Goal: Information Seeking & Learning: Learn about a topic

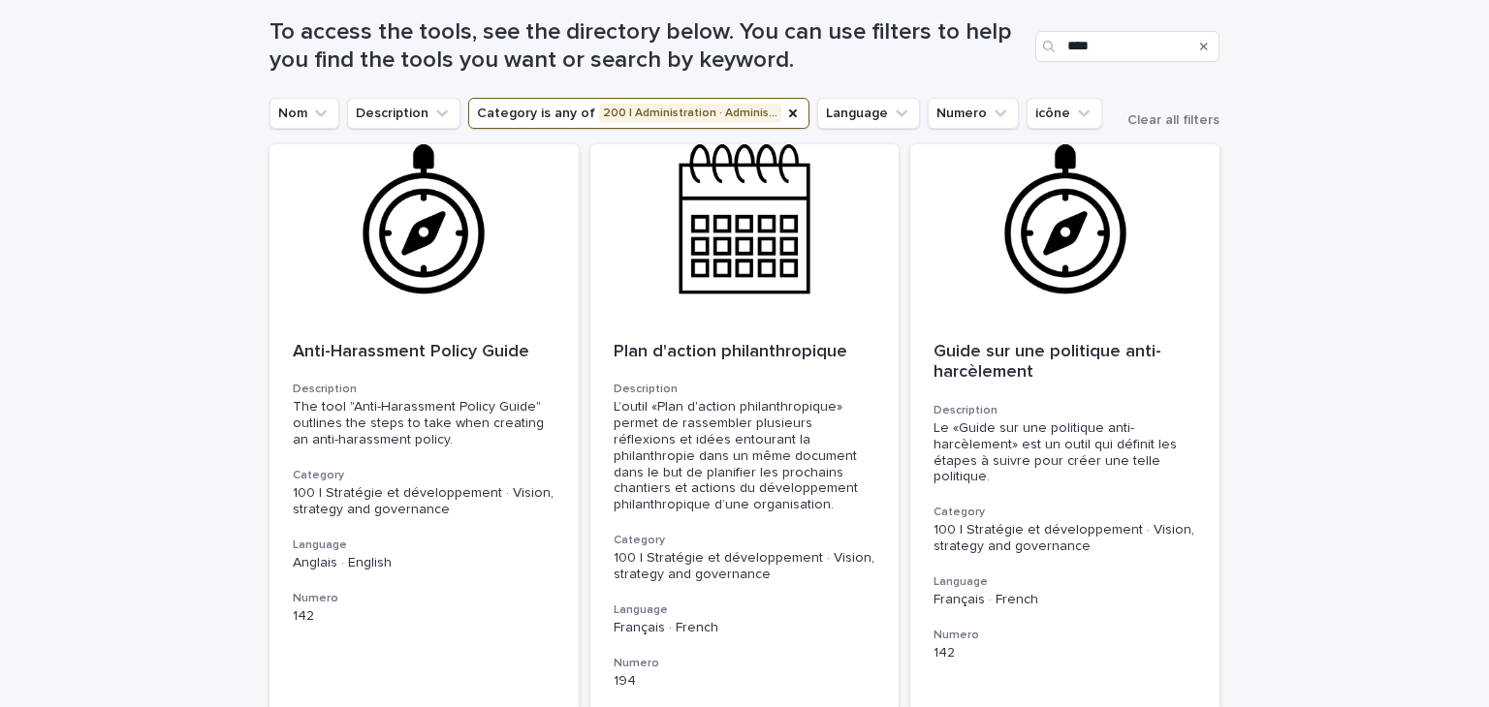
scroll to position [271, 0]
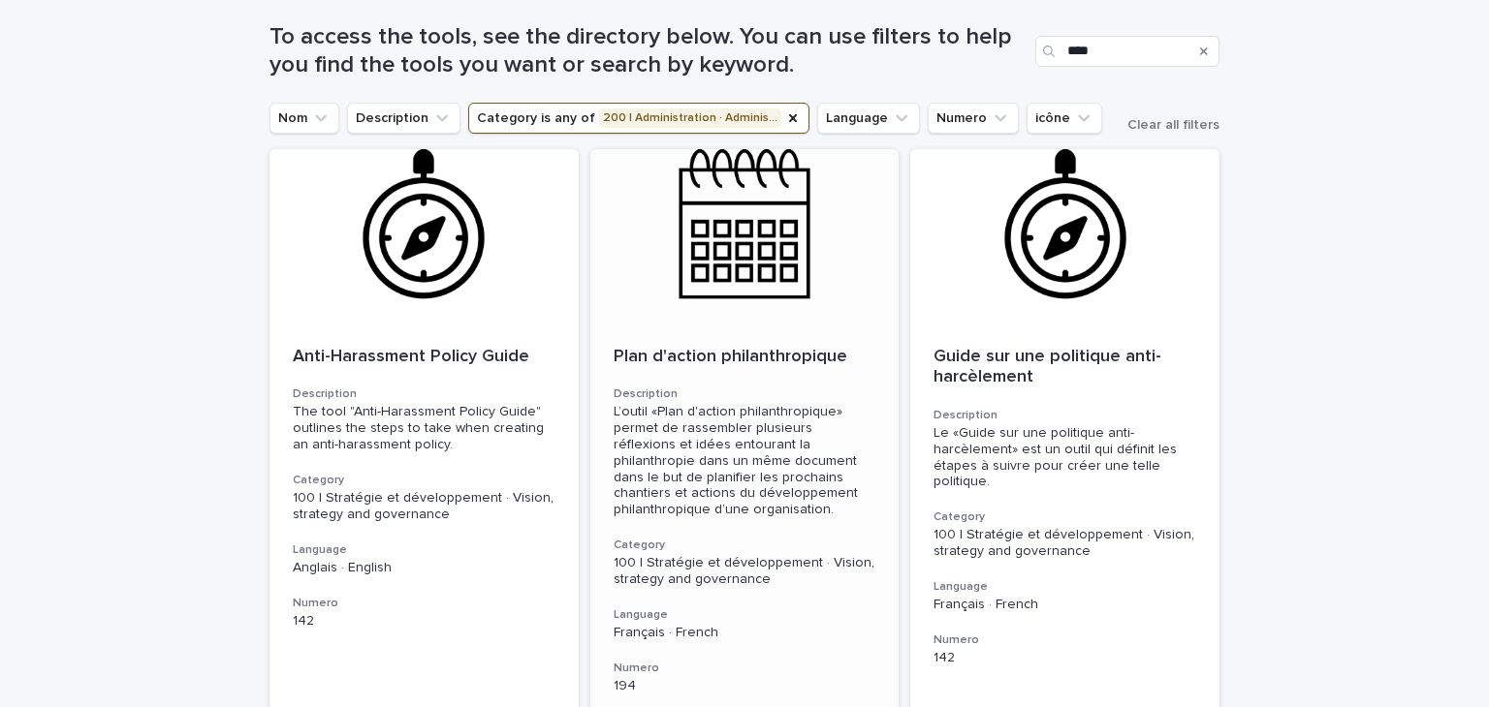
click at [746, 364] on p "Plan d'action philanthropique" at bounding box center [744, 357] width 263 height 21
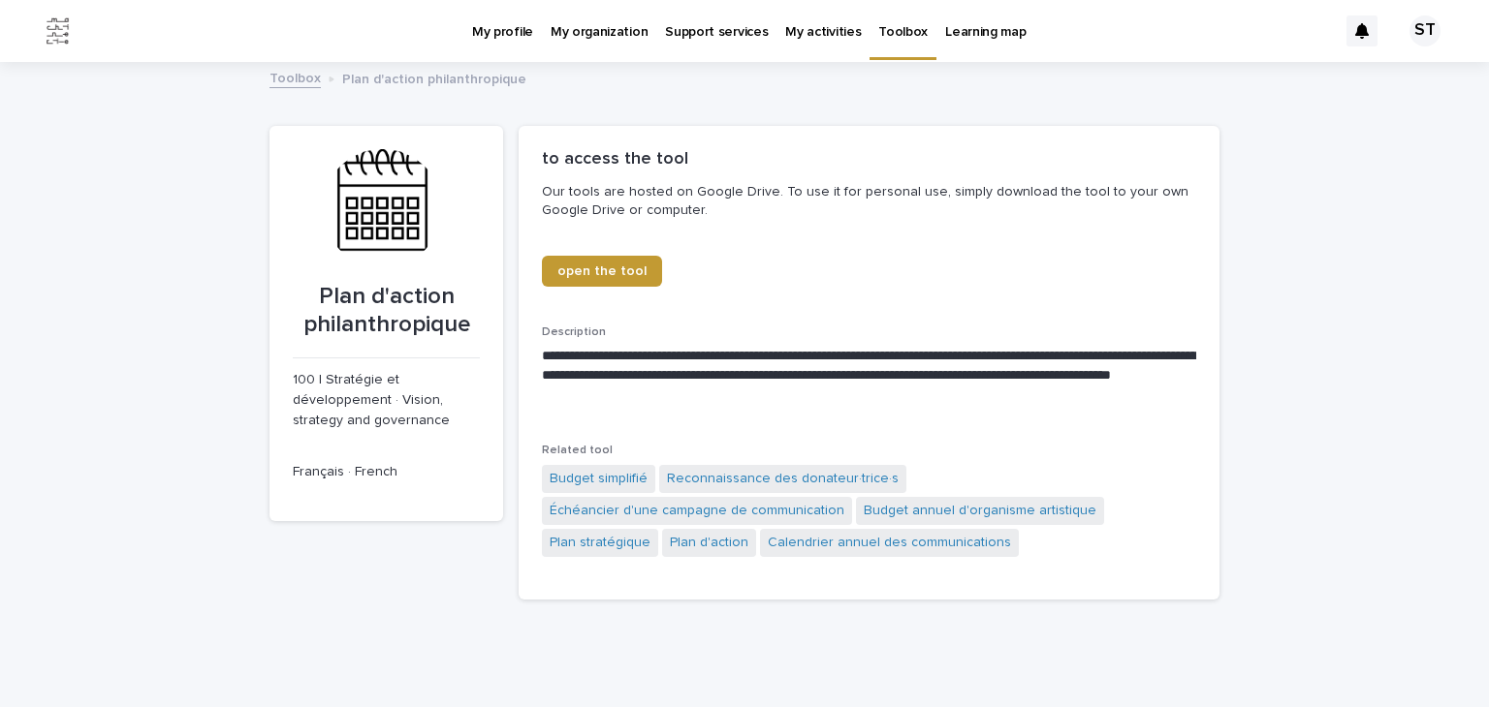
click at [692, 37] on p "Support services" at bounding box center [716, 20] width 103 height 41
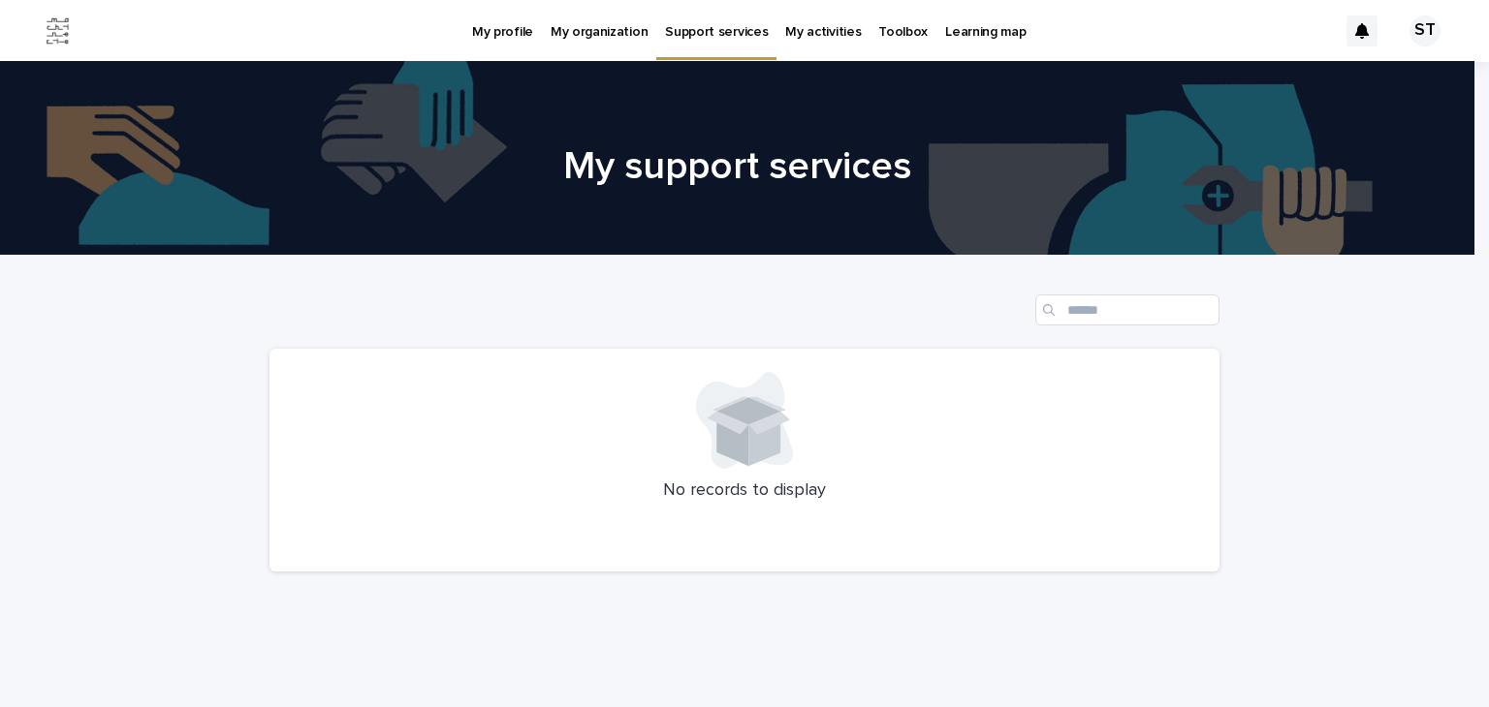
click at [806, 36] on p "My activities" at bounding box center [823, 20] width 76 height 41
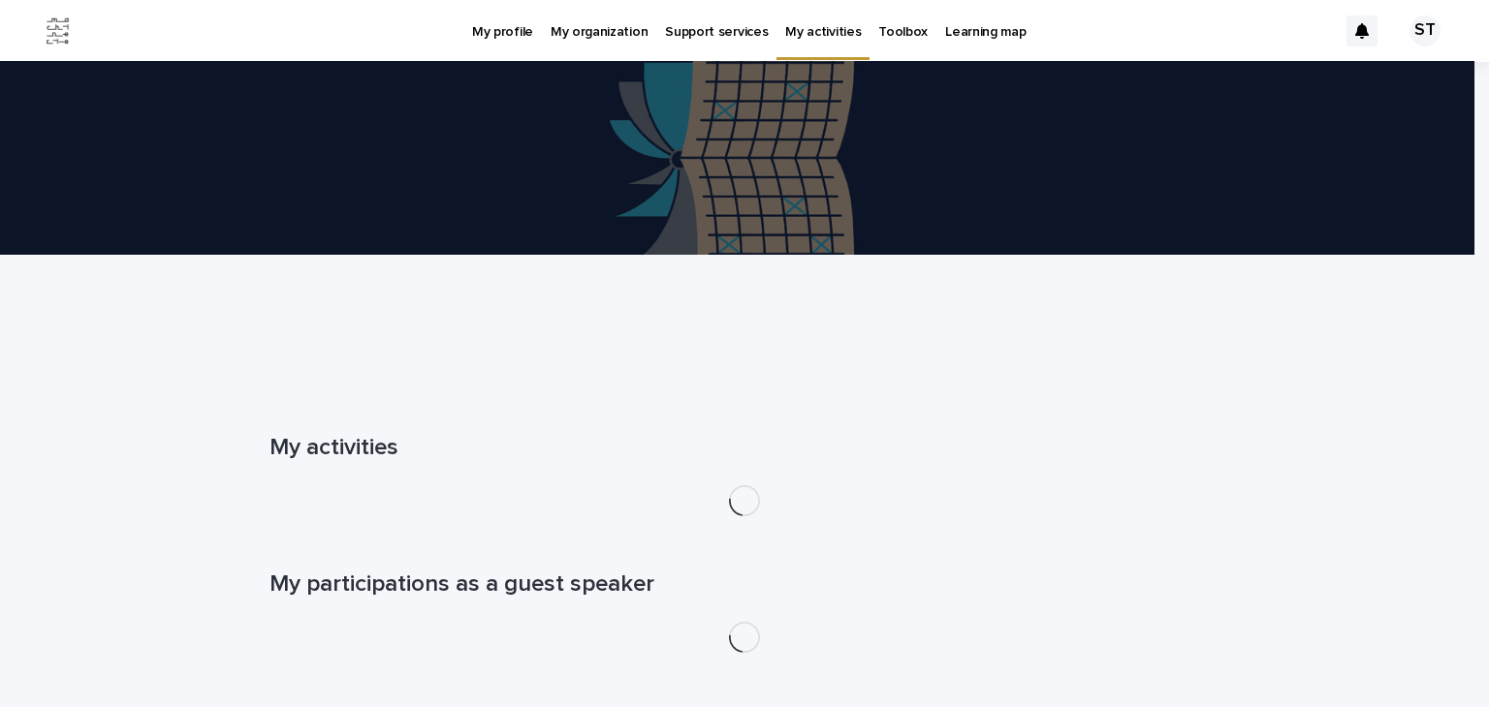
click at [965, 34] on p "Learning map" at bounding box center [985, 20] width 80 height 41
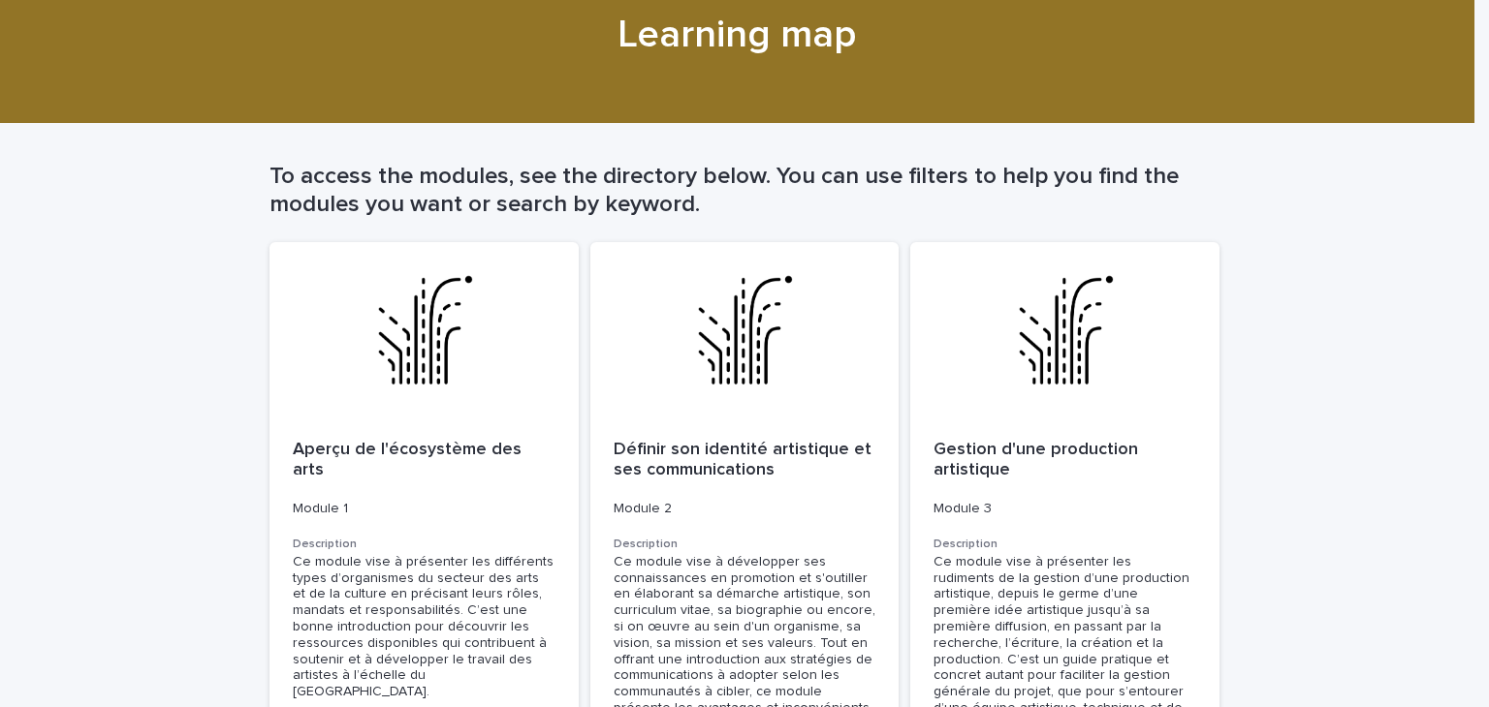
scroll to position [423, 0]
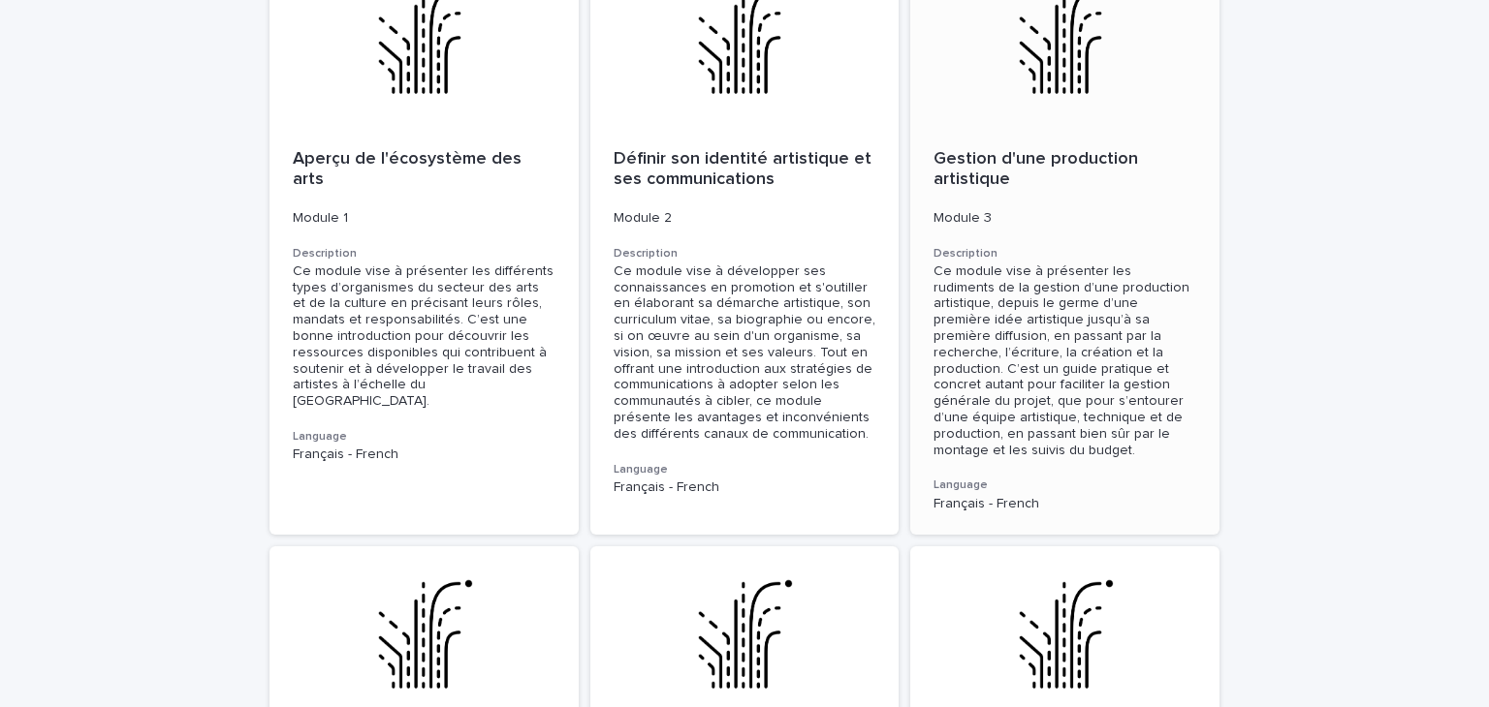
click at [1032, 172] on p "Gestion d'une production artistique" at bounding box center [1064, 170] width 263 height 42
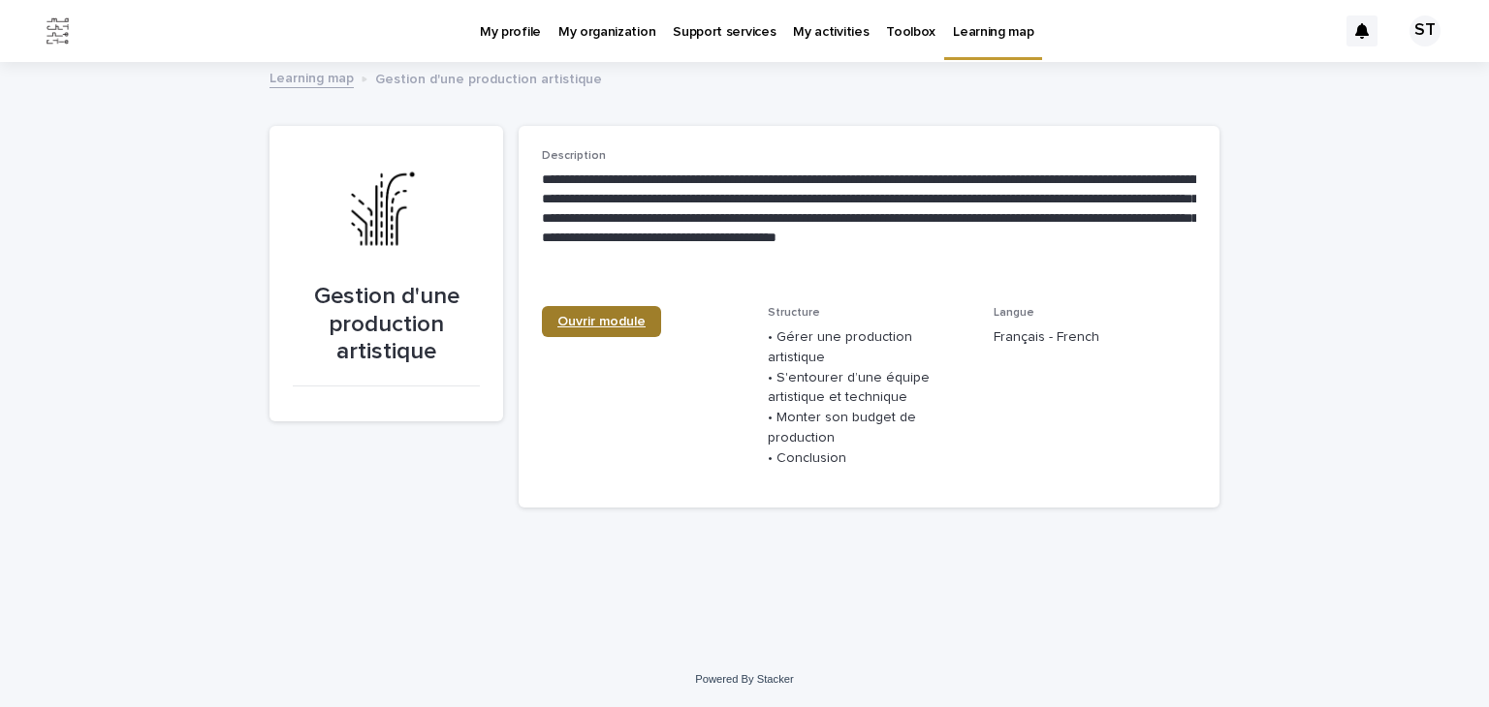
click at [604, 315] on span "Ouvrir module" at bounding box center [601, 322] width 88 height 14
click at [904, 36] on p "Toolbox" at bounding box center [910, 20] width 49 height 41
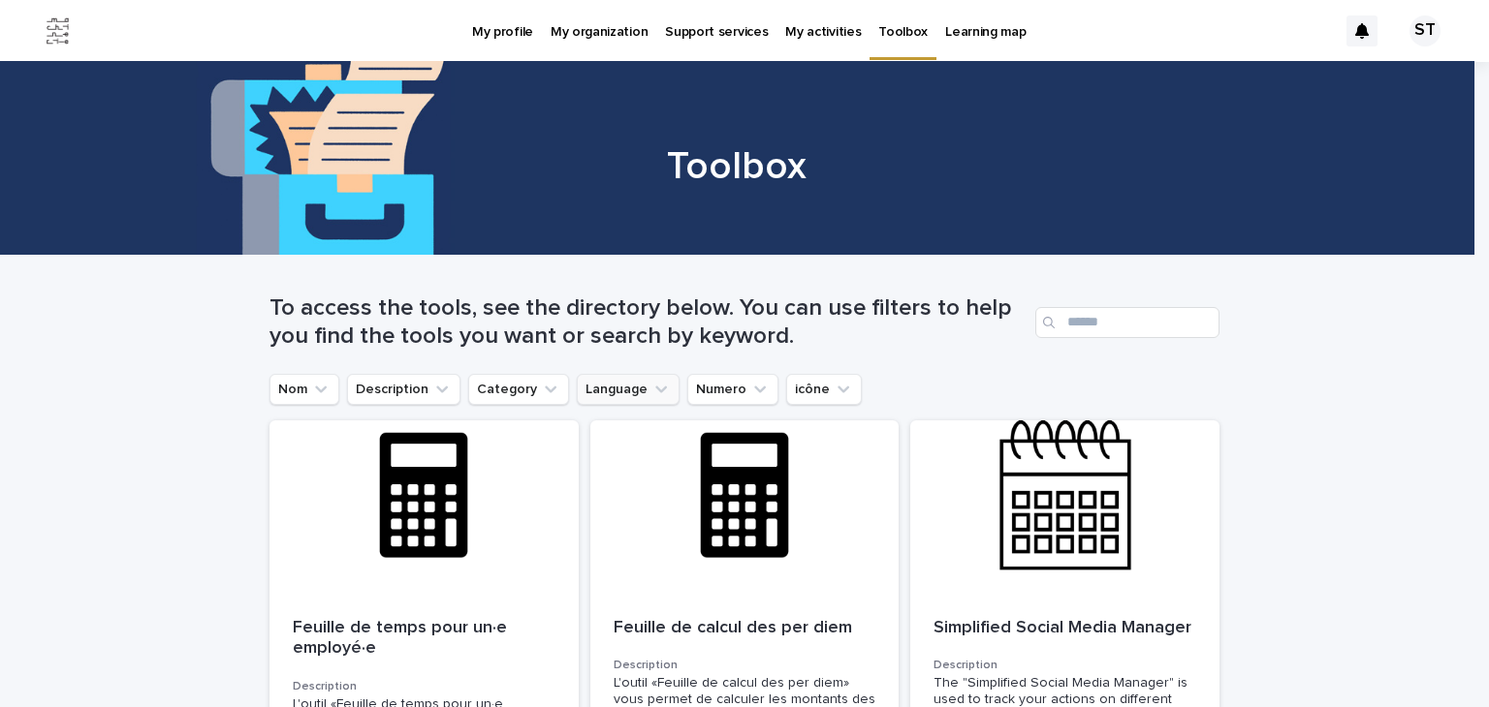
click at [620, 381] on button "Language" at bounding box center [628, 389] width 103 height 31
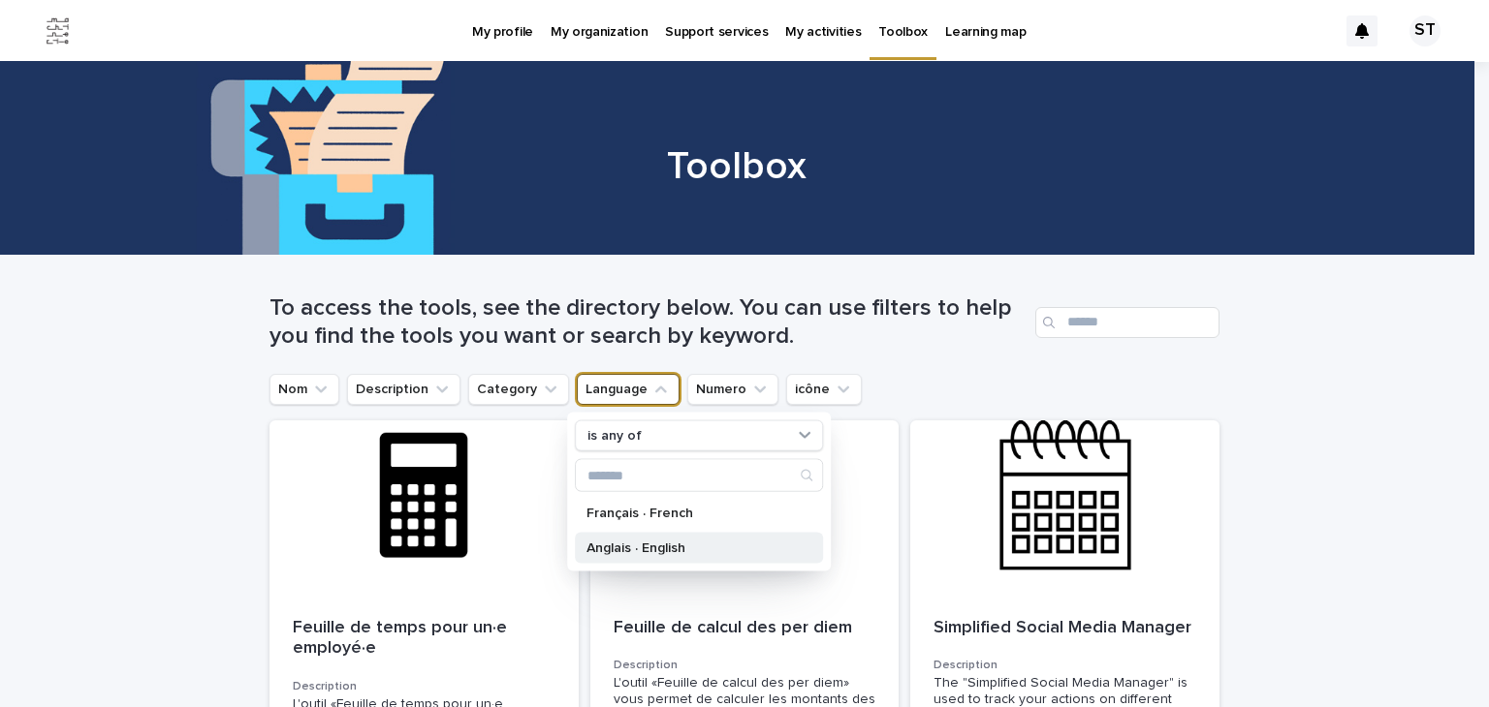
click at [645, 544] on p "Anglais · English" at bounding box center [688, 549] width 205 height 14
click at [1049, 377] on div "Nom Description Category Language is any of Anglais · English is any of Françai…" at bounding box center [744, 389] width 950 height 31
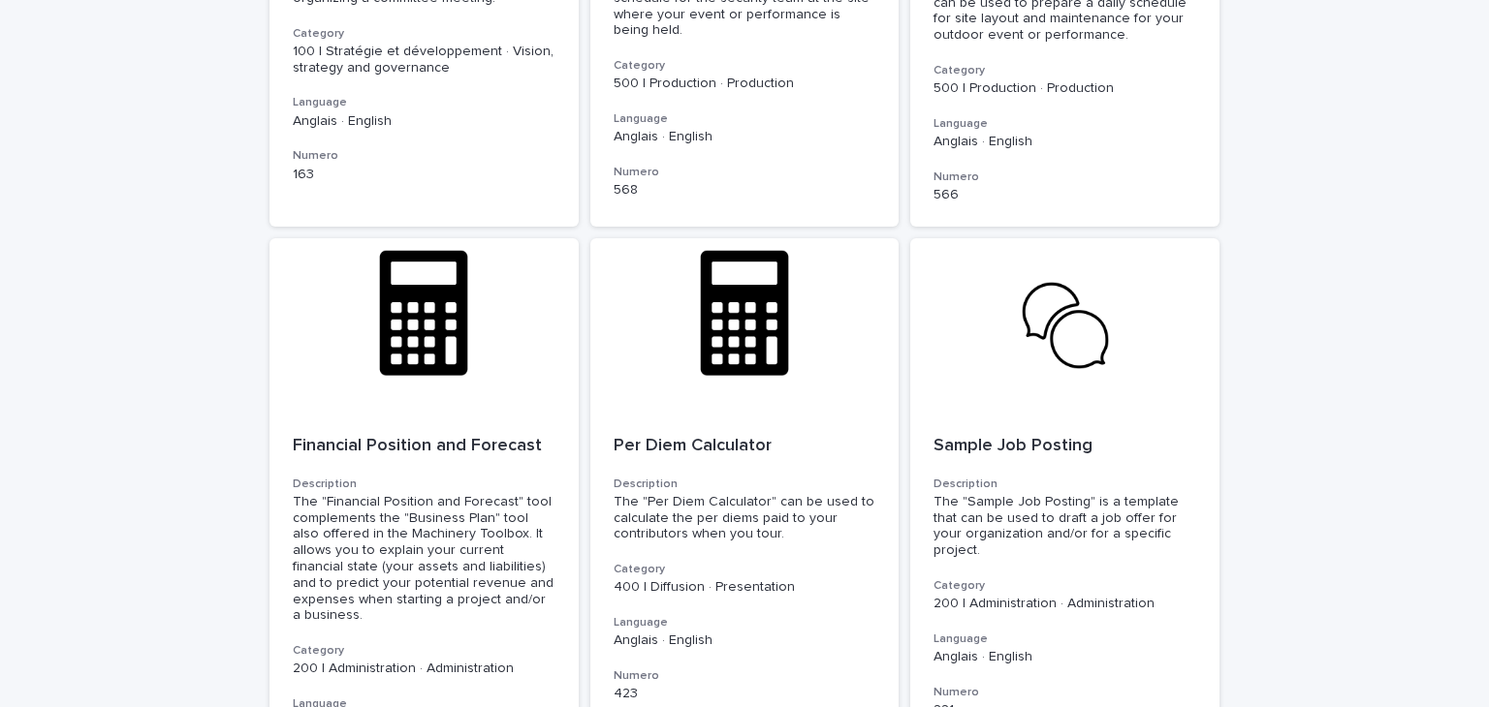
scroll to position [6699, 0]
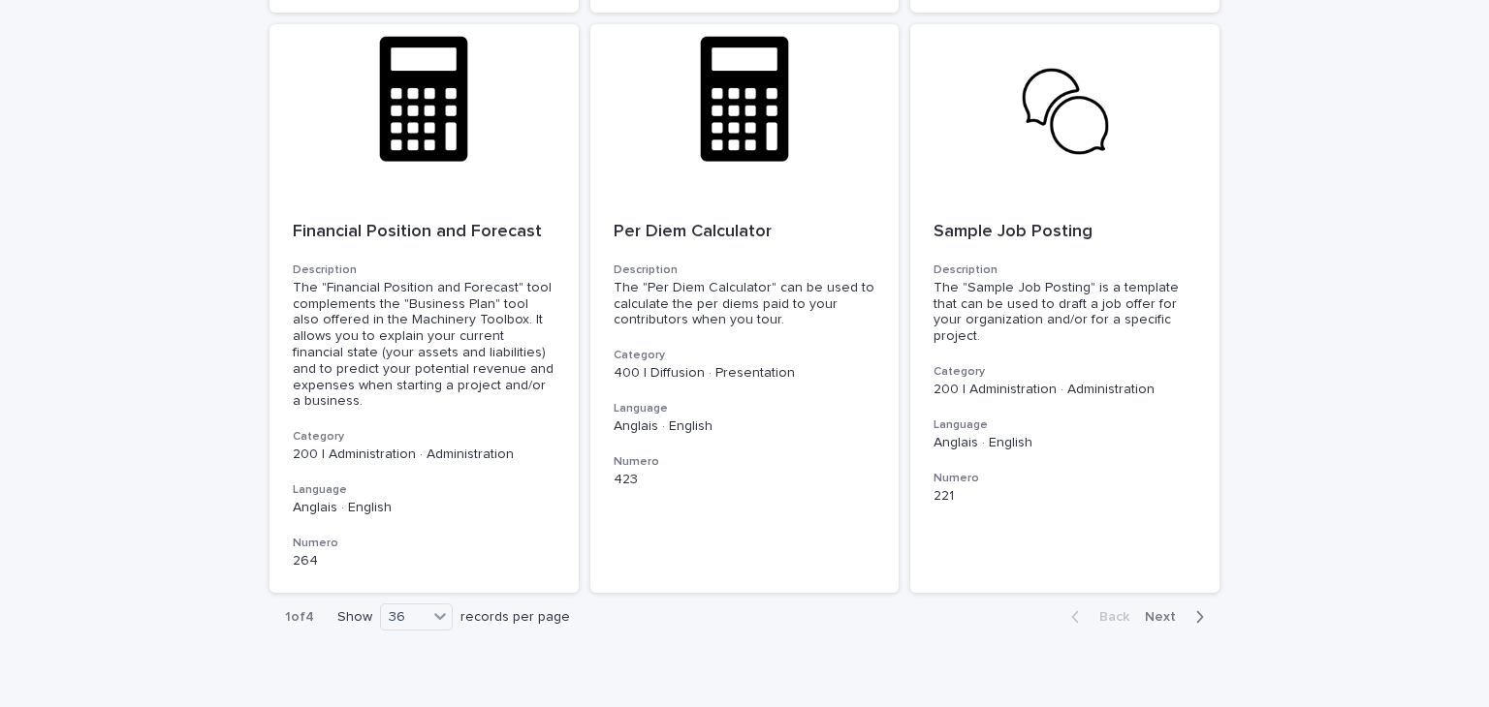
click at [1197, 609] on button "Next" at bounding box center [1178, 617] width 82 height 17
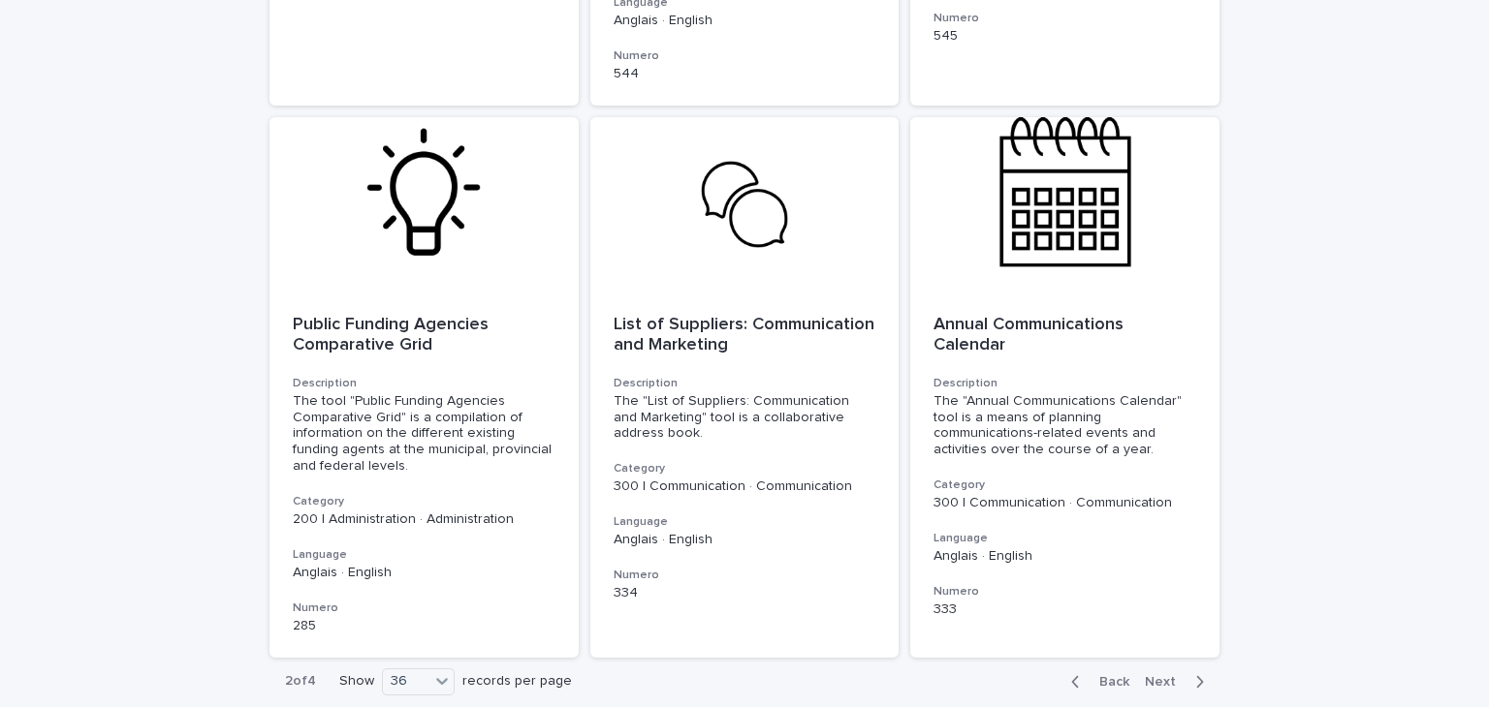
scroll to position [6563, 0]
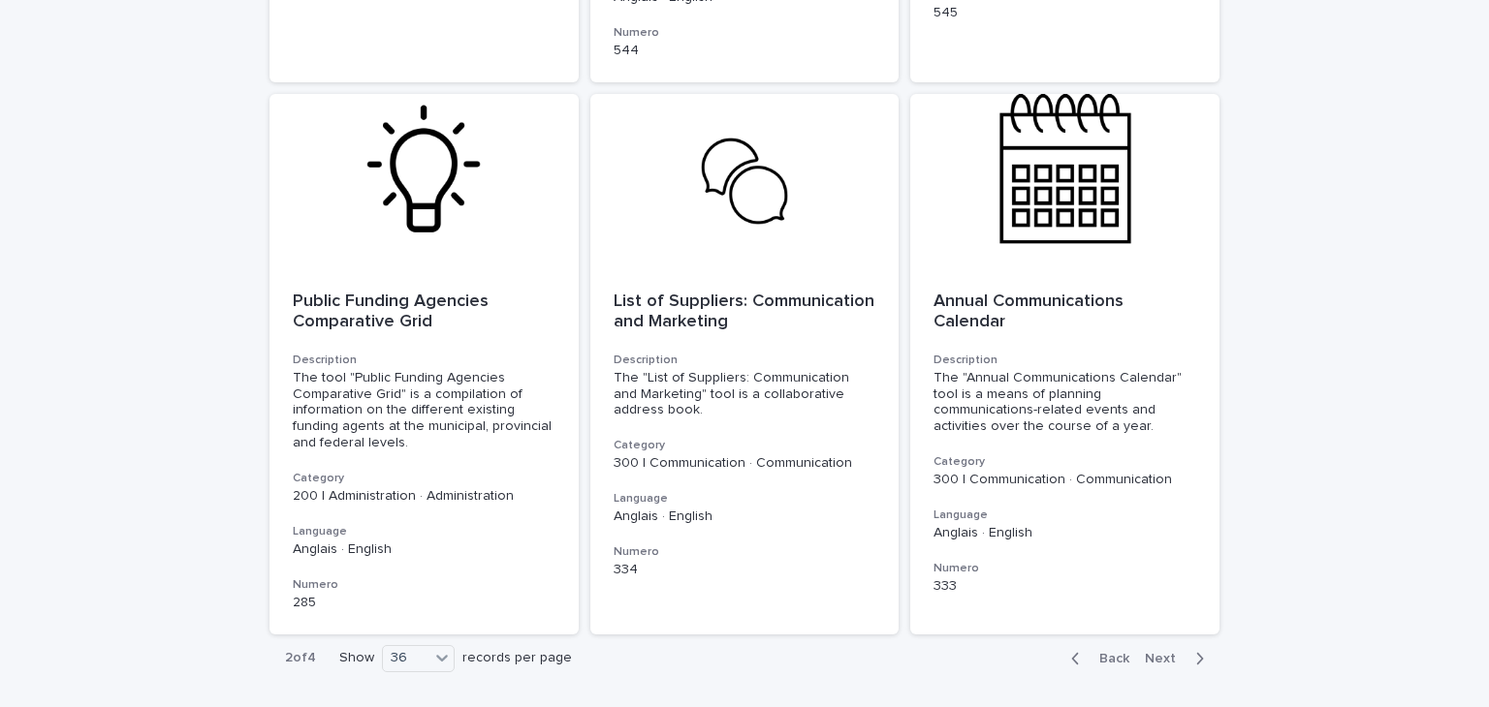
click at [1197, 650] on button "Next" at bounding box center [1178, 658] width 82 height 17
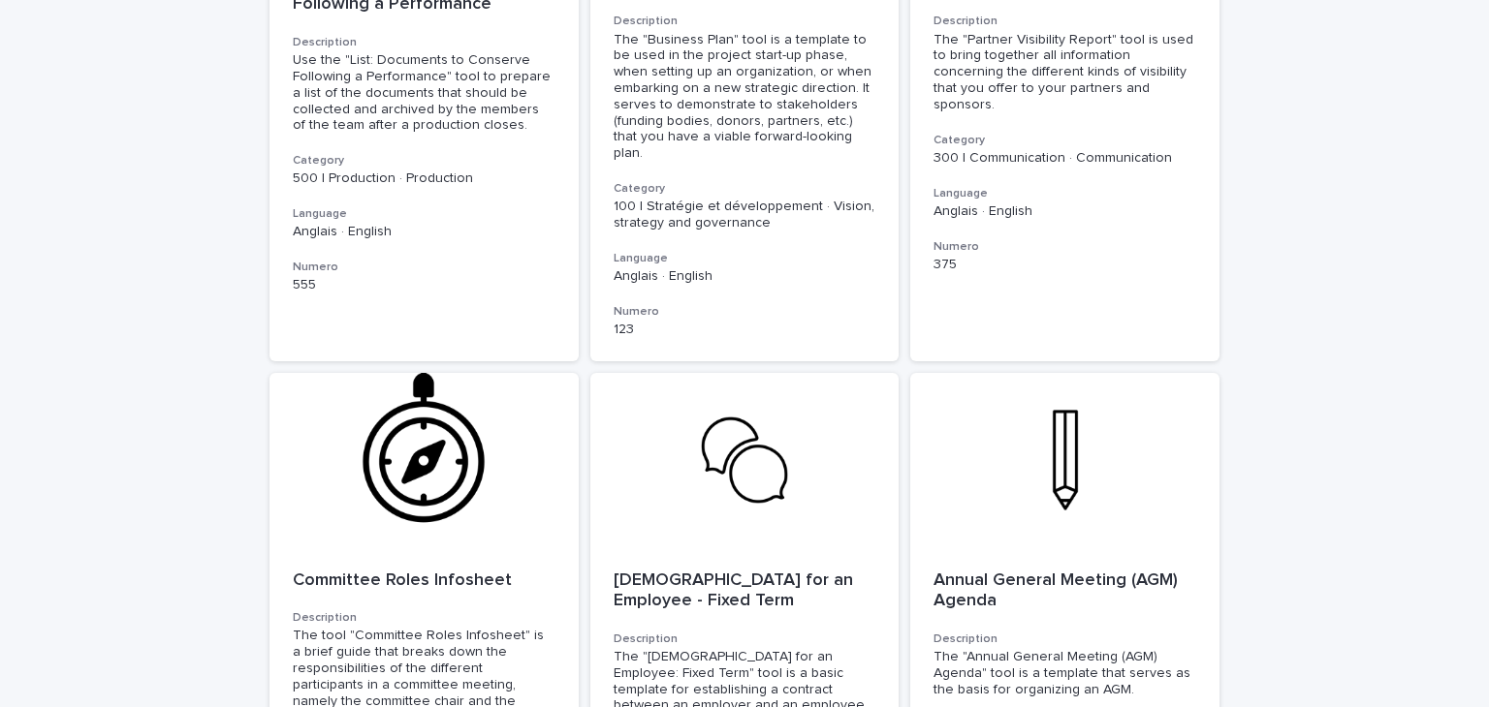
scroll to position [6781, 0]
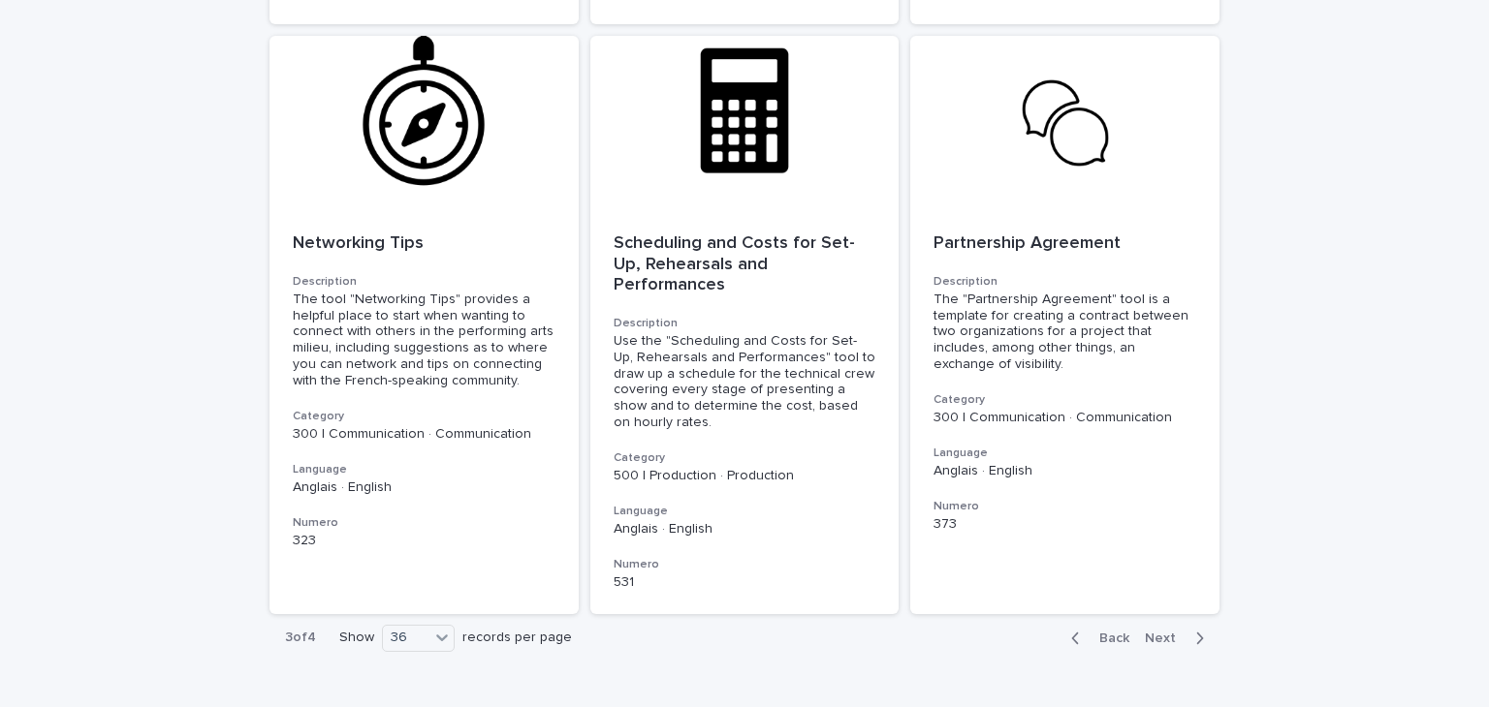
click at [1195, 630] on icon "button" at bounding box center [1199, 638] width 9 height 17
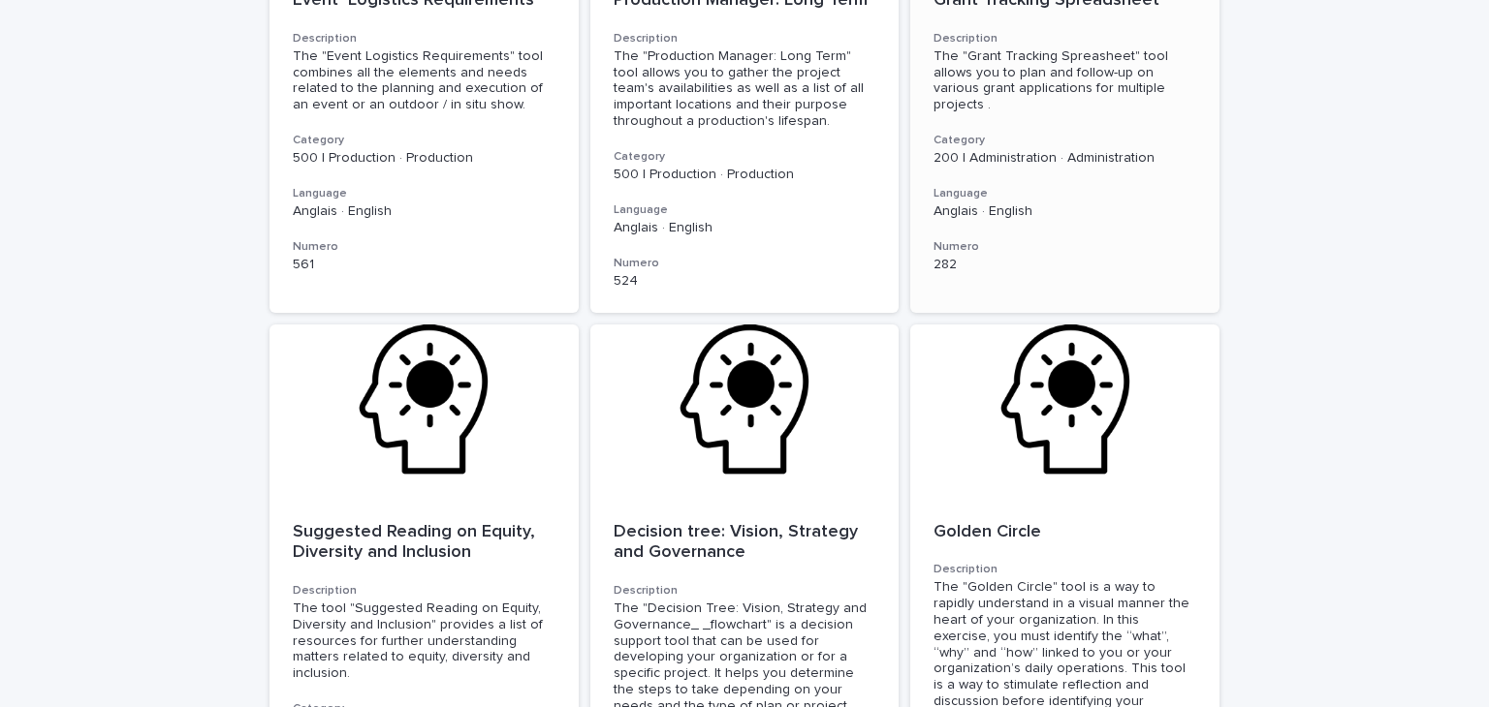
scroll to position [3074, 0]
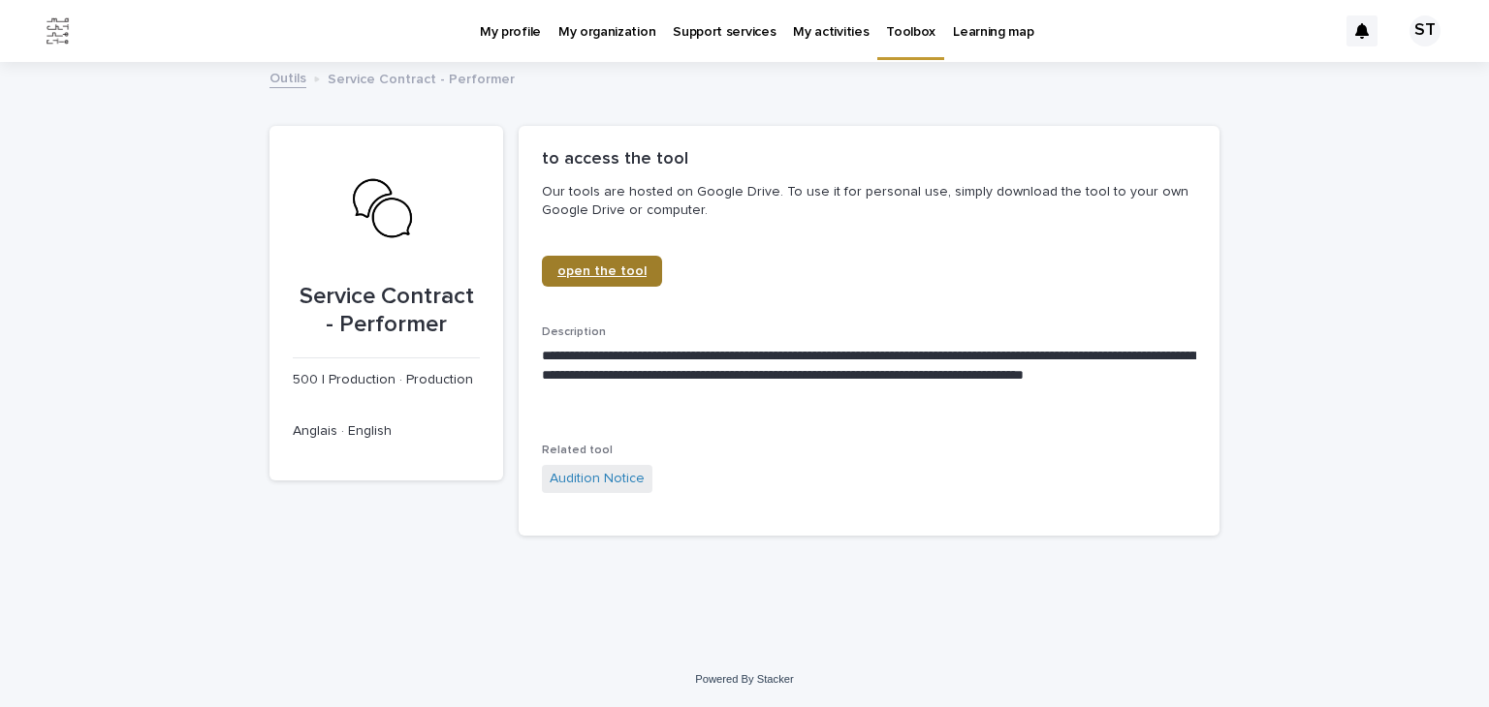
click at [613, 268] on span "open the tool" at bounding box center [601, 272] width 89 height 14
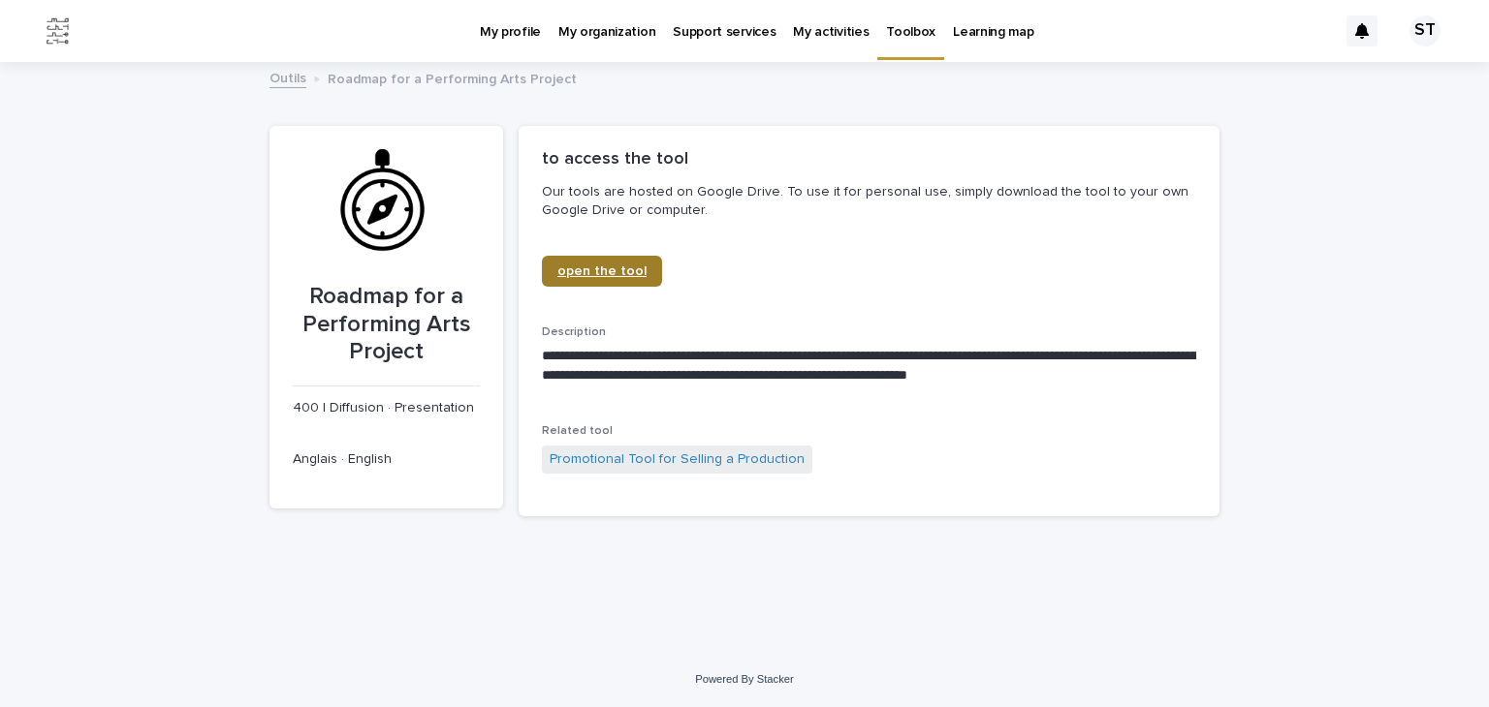
click at [586, 280] on link "open the tool" at bounding box center [602, 271] width 120 height 31
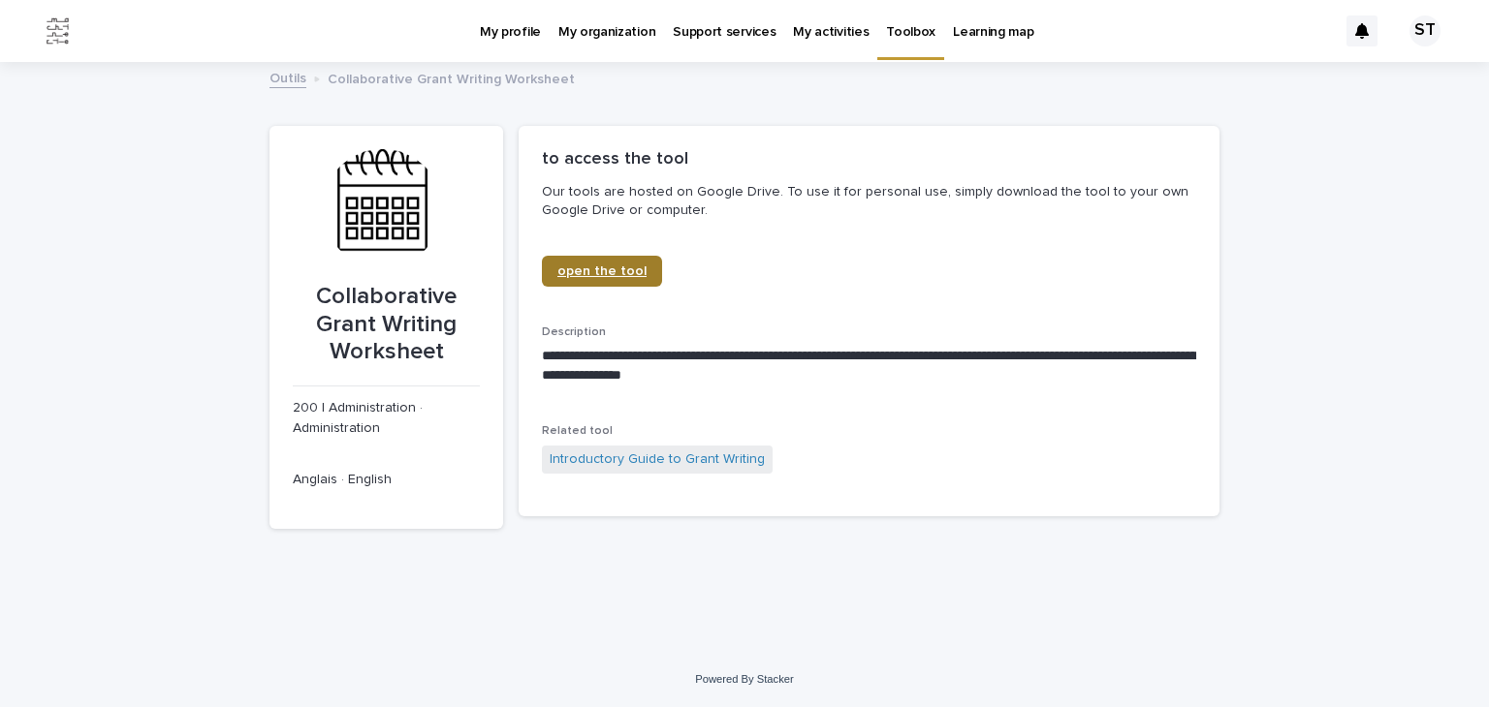
click at [612, 273] on span "open the tool" at bounding box center [601, 272] width 89 height 14
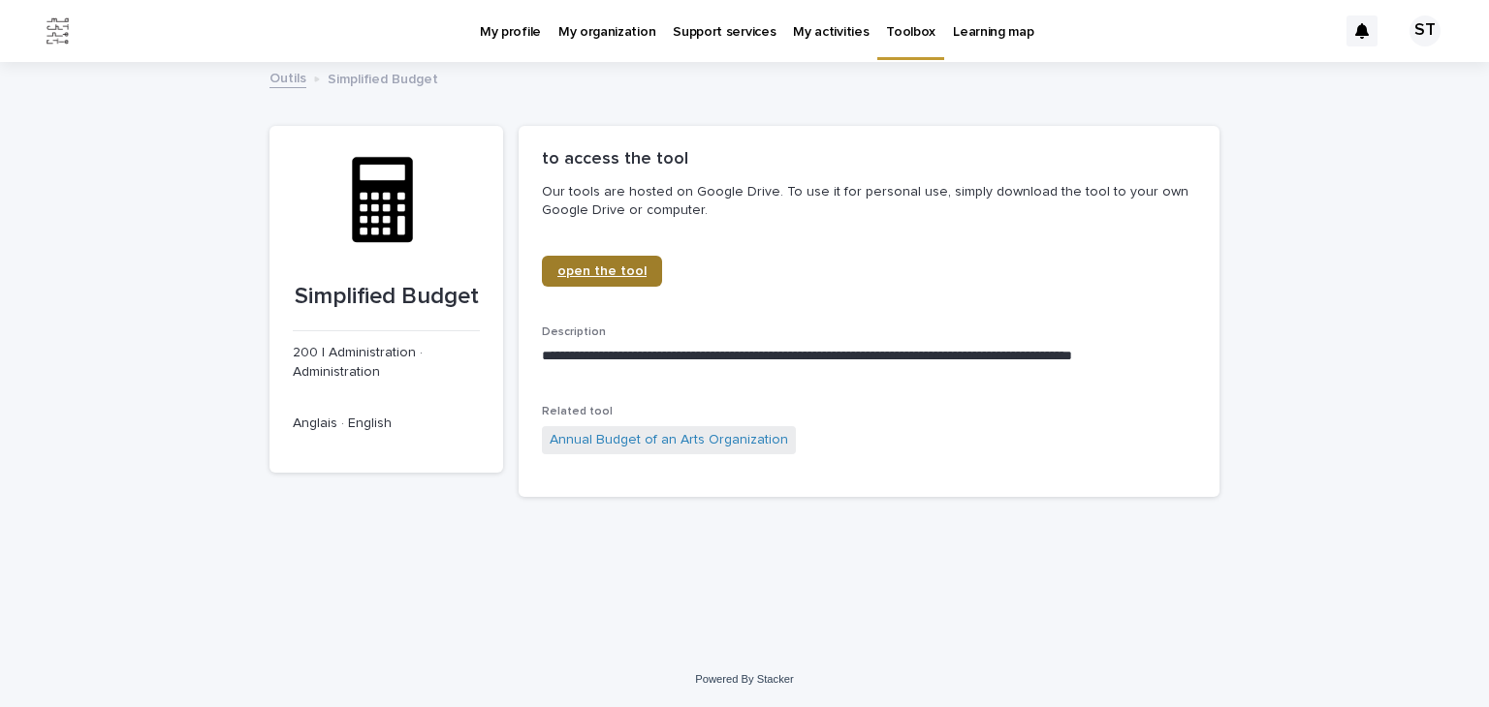
click at [622, 282] on link "open the tool" at bounding box center [602, 271] width 120 height 31
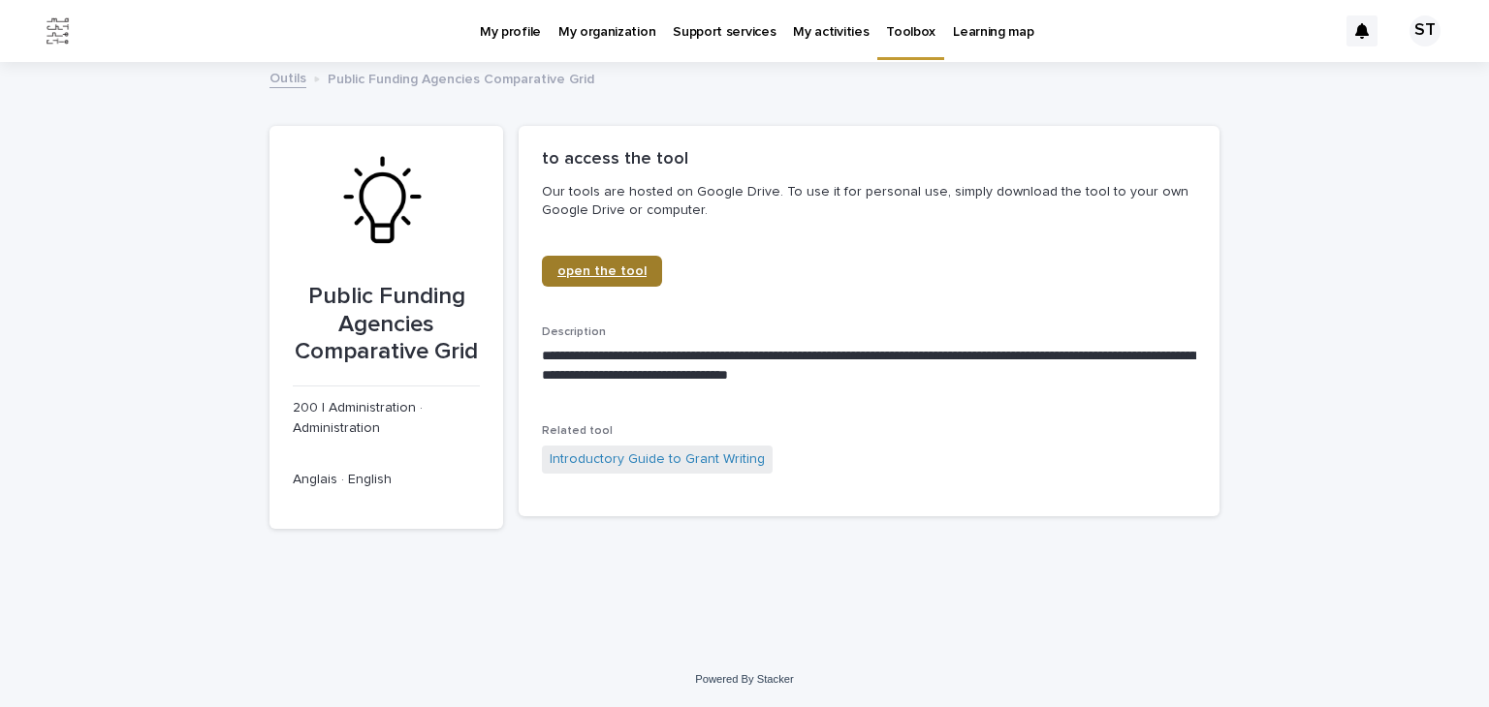
click at [567, 272] on span "open the tool" at bounding box center [601, 272] width 89 height 14
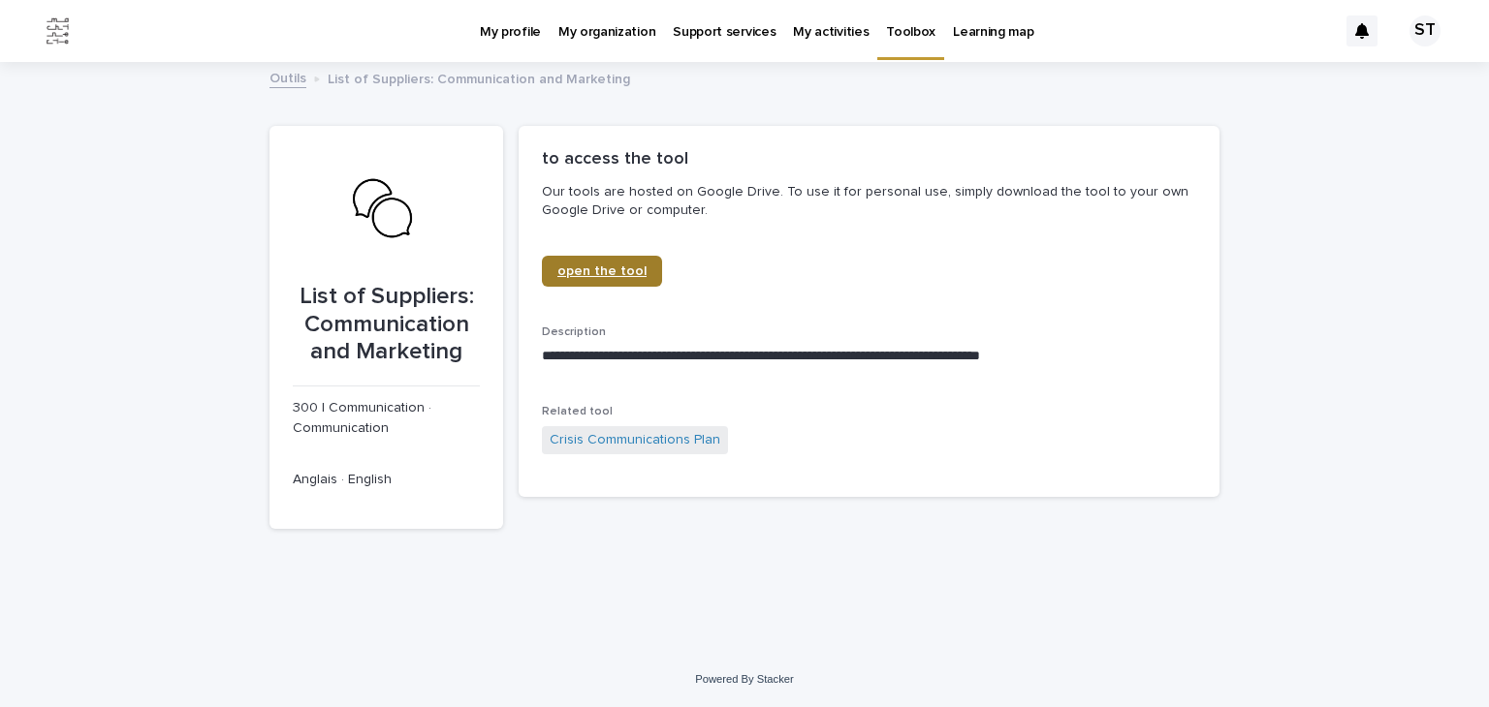
click at [576, 265] on span "open the tool" at bounding box center [601, 272] width 89 height 14
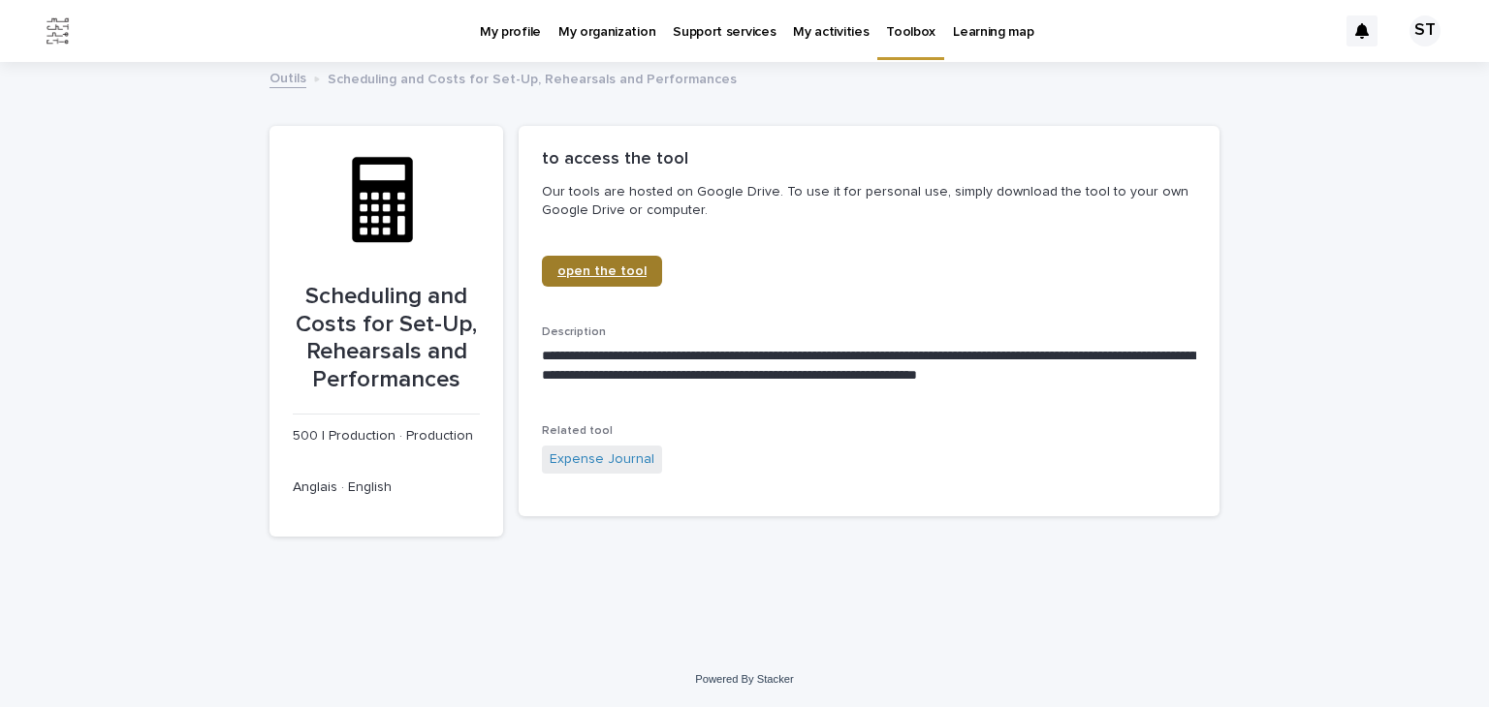
click at [574, 272] on span "open the tool" at bounding box center [601, 272] width 89 height 14
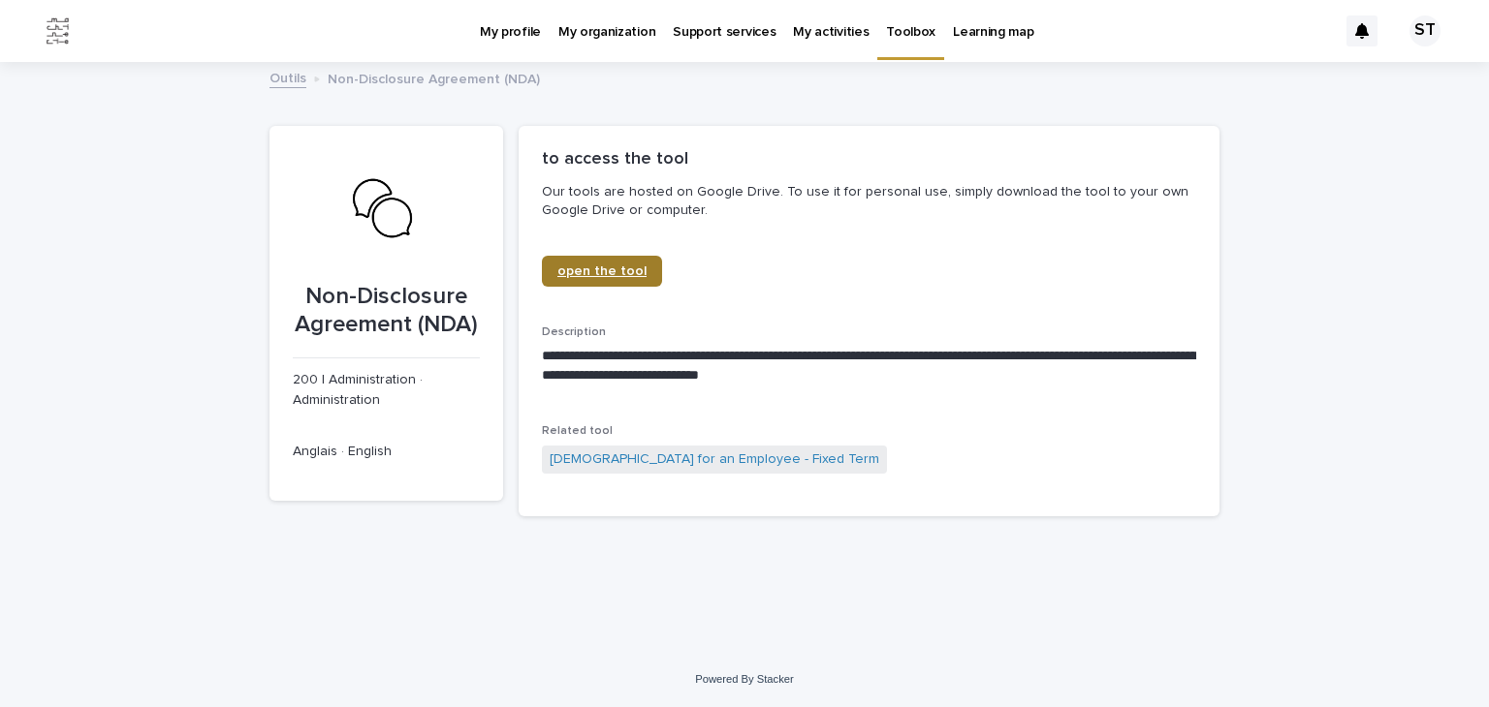
click at [585, 267] on span "open the tool" at bounding box center [601, 272] width 89 height 14
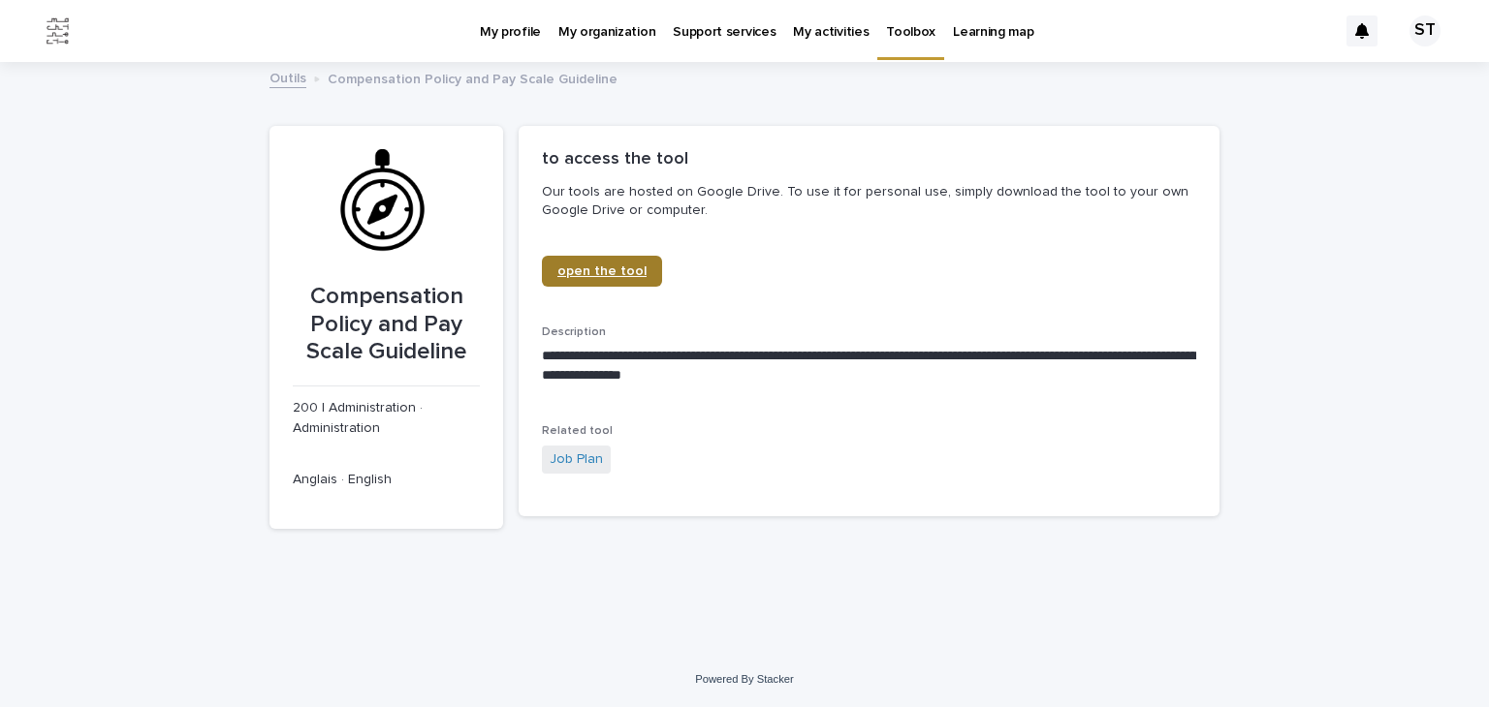
click at [587, 276] on span "open the tool" at bounding box center [601, 272] width 89 height 14
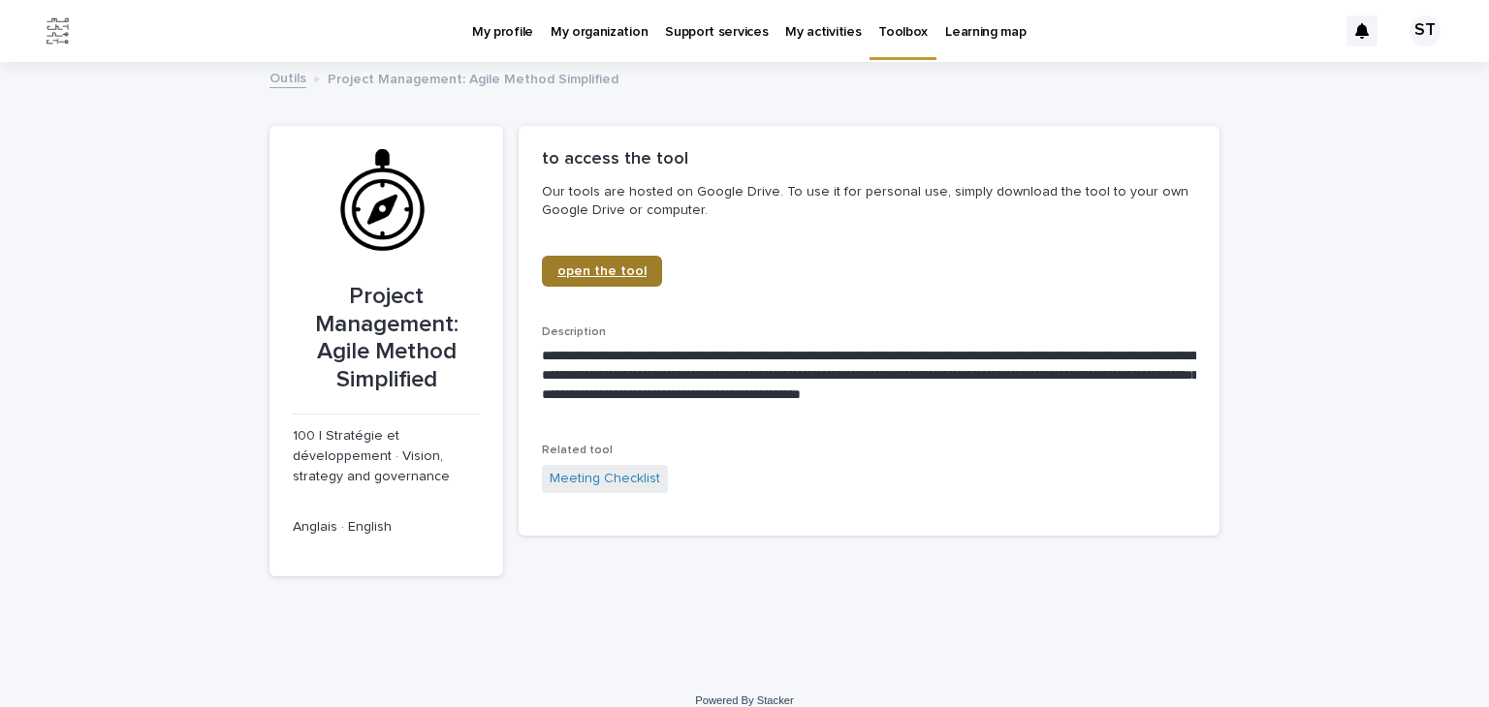
click at [581, 267] on span "open the tool" at bounding box center [601, 272] width 89 height 14
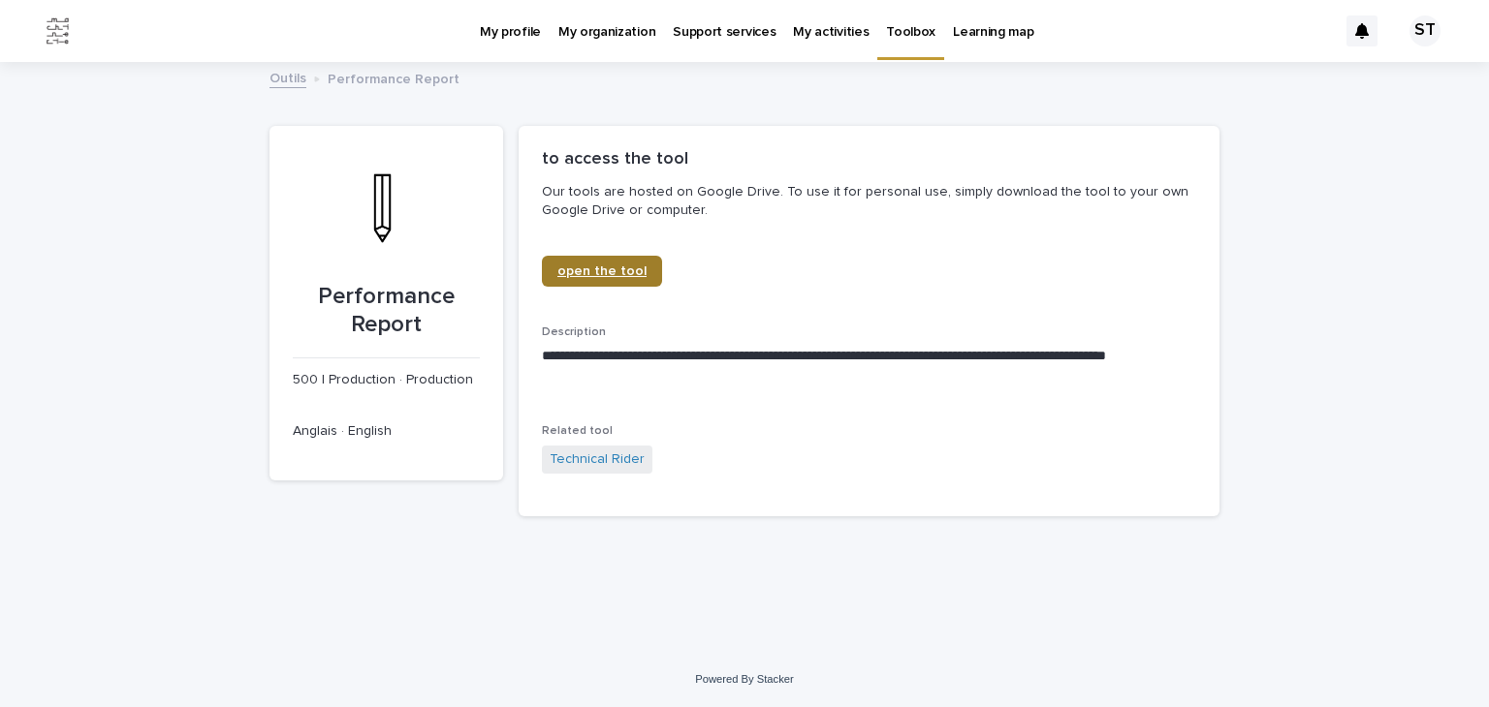
click at [590, 276] on span "open the tool" at bounding box center [601, 272] width 89 height 14
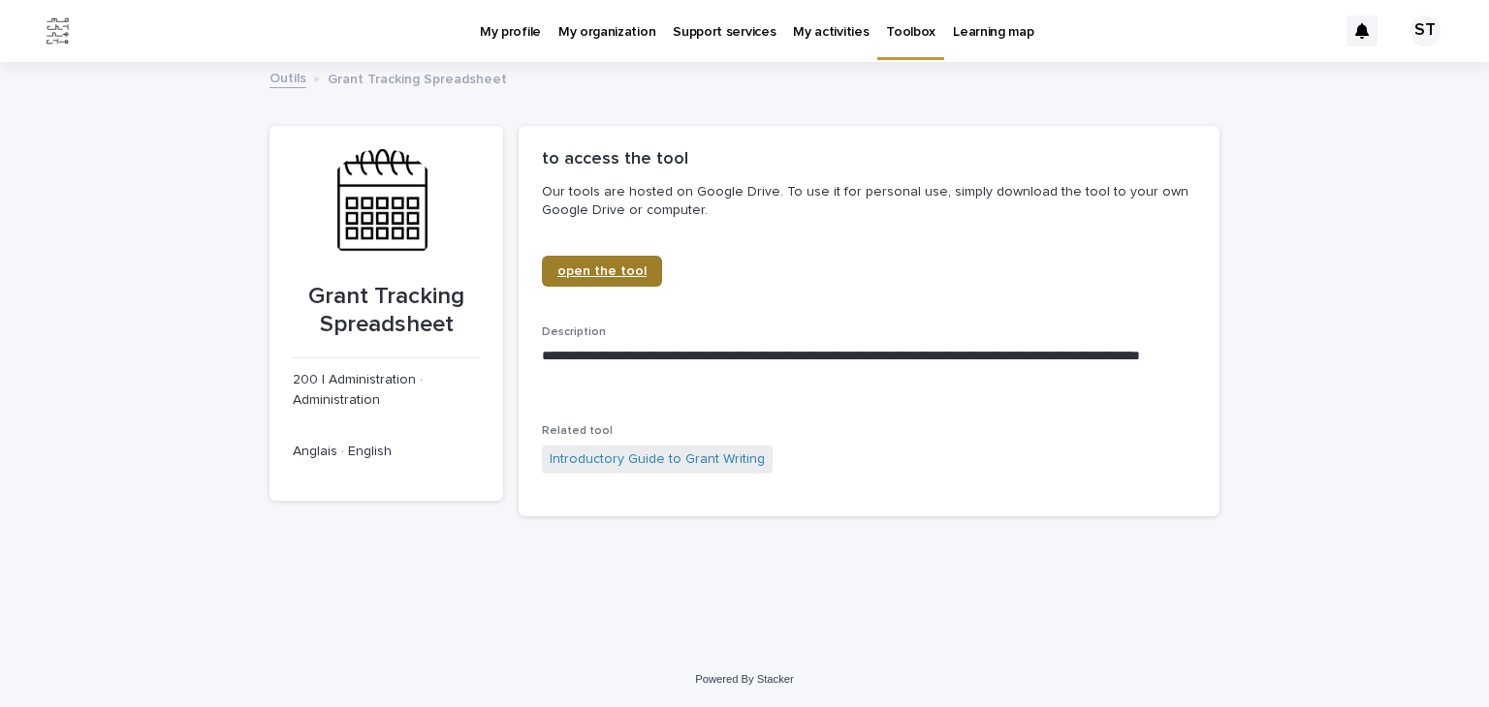
click at [607, 270] on span "open the tool" at bounding box center [601, 272] width 89 height 14
